Goal: Task Accomplishment & Management: Use online tool/utility

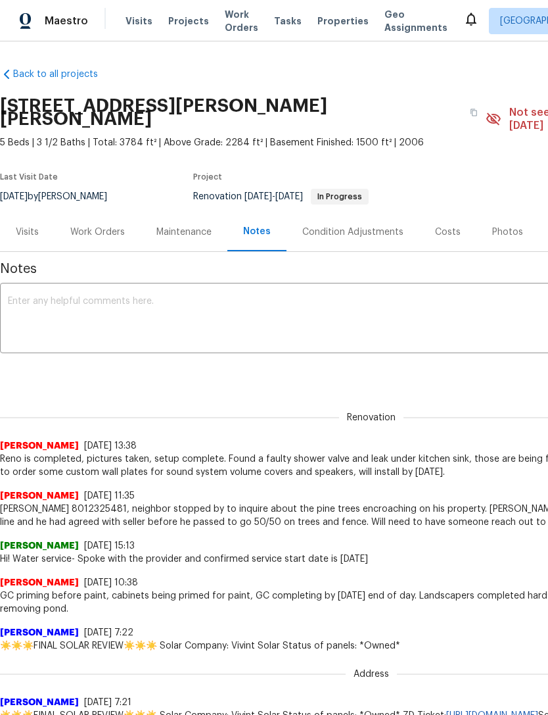
click at [459, 220] on div "Costs" at bounding box center [448, 231] width 57 height 39
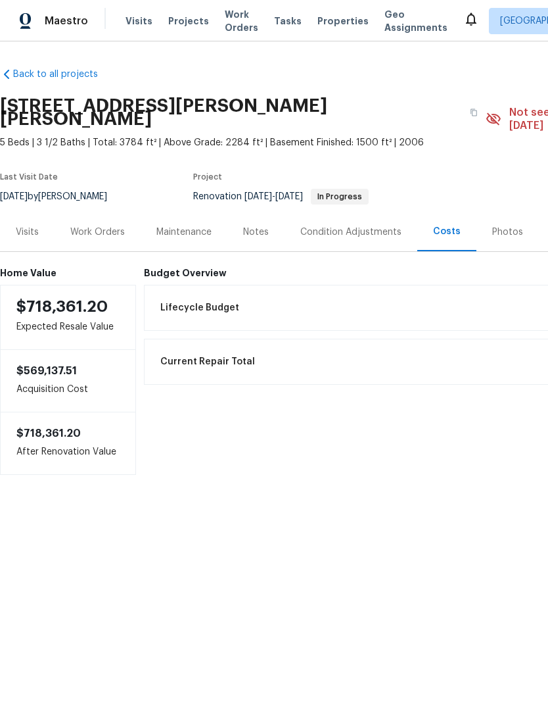
click at [102, 226] on div "Work Orders" at bounding box center [97, 232] width 55 height 13
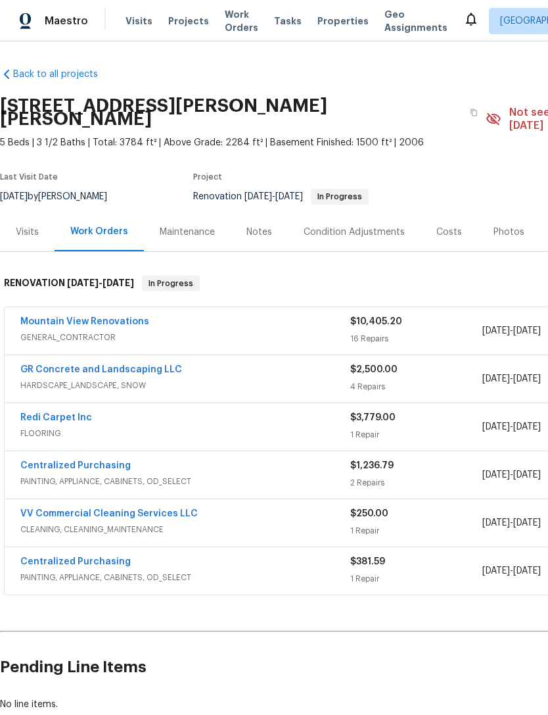
click at [41, 365] on link "GR Concrete and Landscaping LLC" at bounding box center [101, 369] width 162 height 9
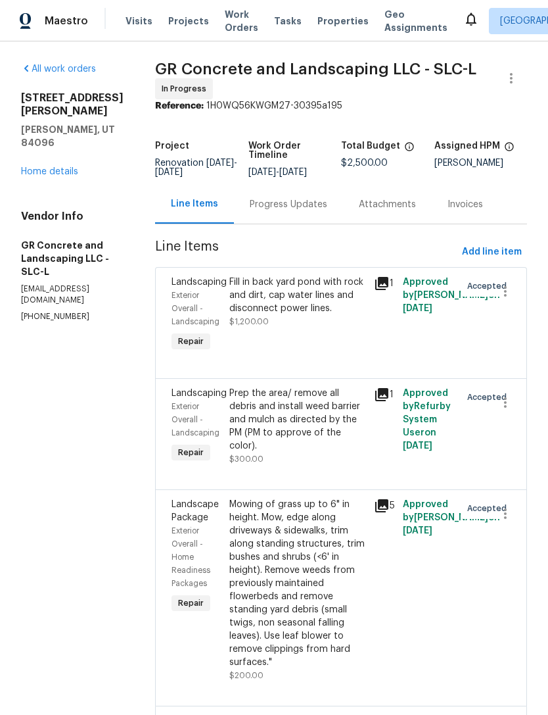
click at [308, 315] on div "Fill in back yard pond with rock and dirt, cap water lines and disconnect power…" at bounding box center [298, 295] width 137 height 39
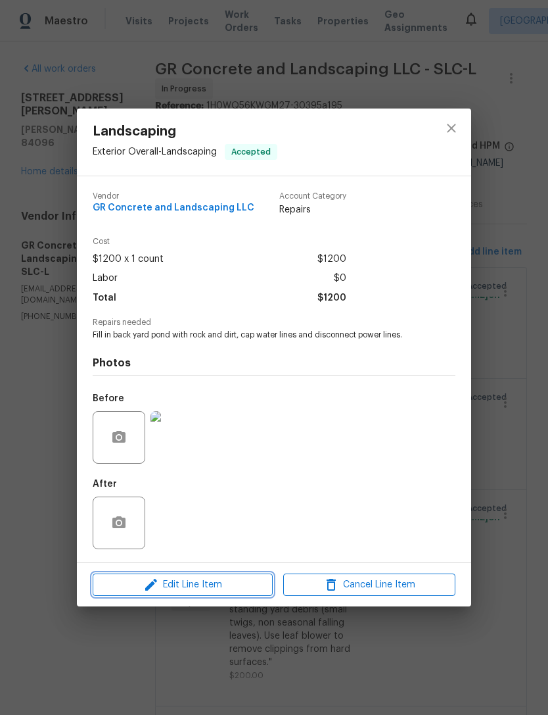
click at [218, 584] on span "Edit Line Item" at bounding box center [183, 585] width 172 height 16
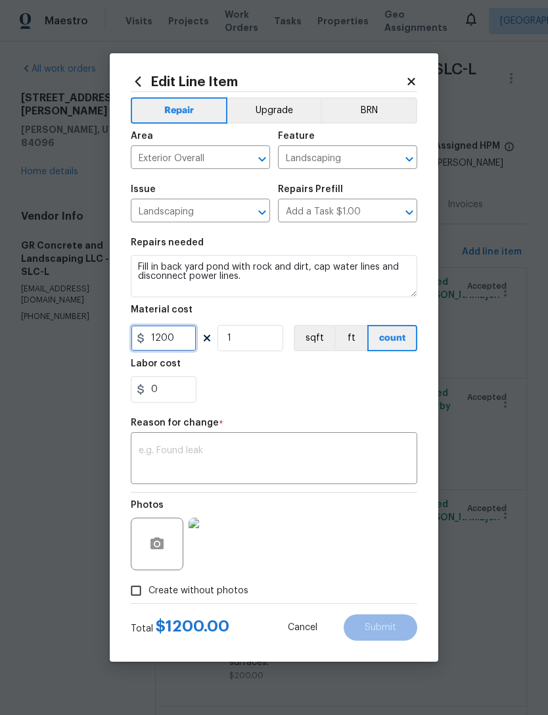
click at [182, 341] on input "1200" at bounding box center [164, 338] width 66 height 26
type input "1950"
click at [260, 462] on textarea at bounding box center [274, 460] width 271 height 28
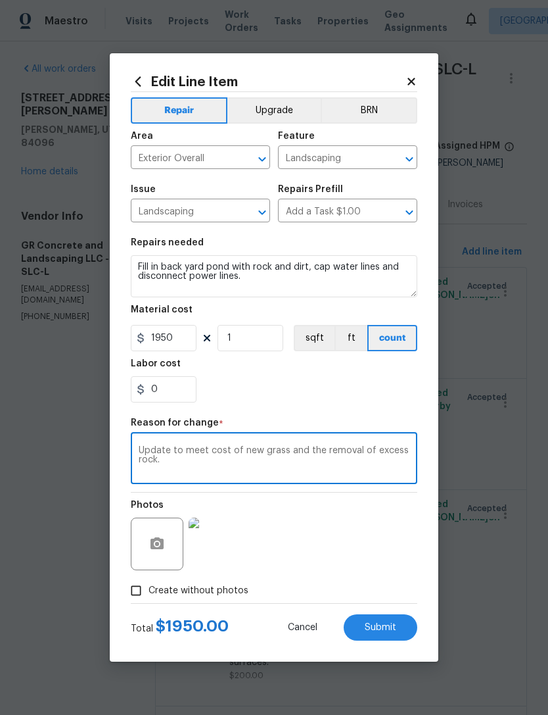
type textarea "Update to meet cost of new grass and the removal of excess rock."
click at [330, 400] on div "0" at bounding box center [274, 389] width 287 height 26
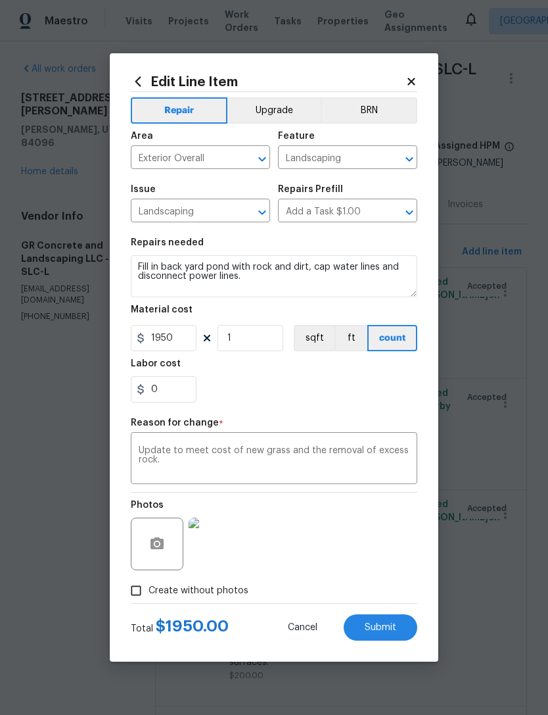
click at [391, 631] on span "Submit" at bounding box center [381, 628] width 32 height 10
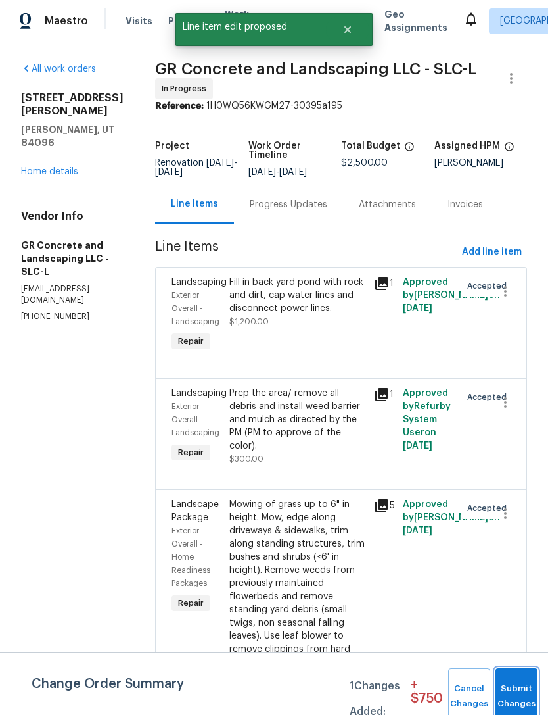
click at [518, 684] on button "Submit Changes" at bounding box center [517, 696] width 42 height 57
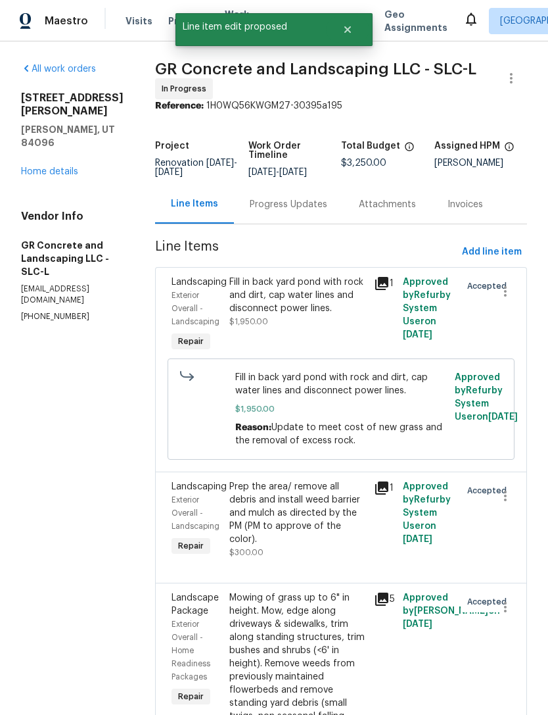
click at [43, 167] on link "Home details" at bounding box center [49, 171] width 57 height 9
